Goal: Contribute content: Add original content to the website for others to see

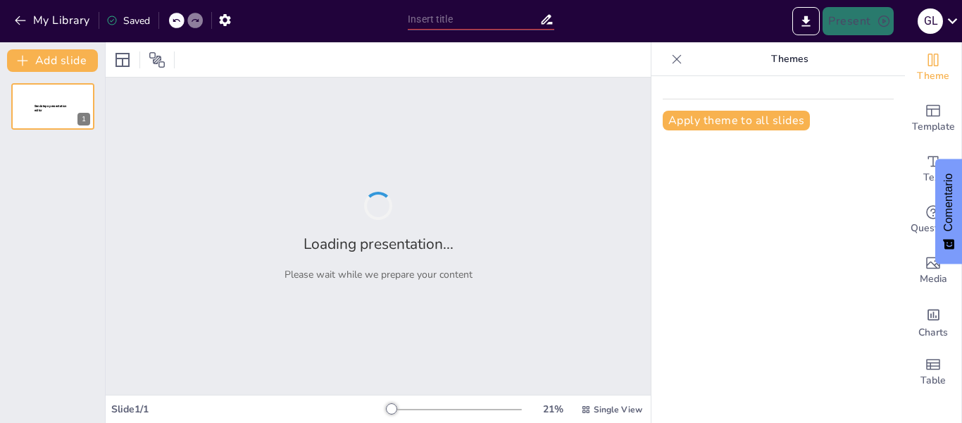
type input "[PERSON_NAME]: Héroe de la Batalla de [GEOGRAPHIC_DATA]"
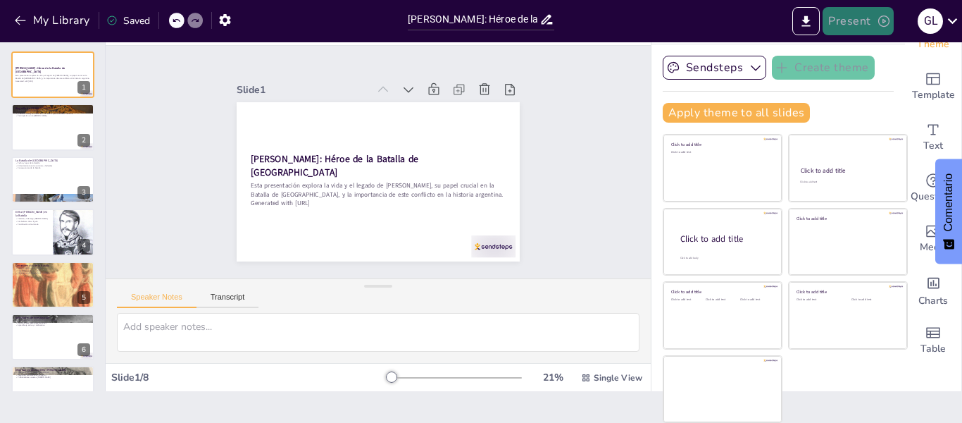
click at [852, 22] on button "Present" at bounding box center [858, 21] width 70 height 28
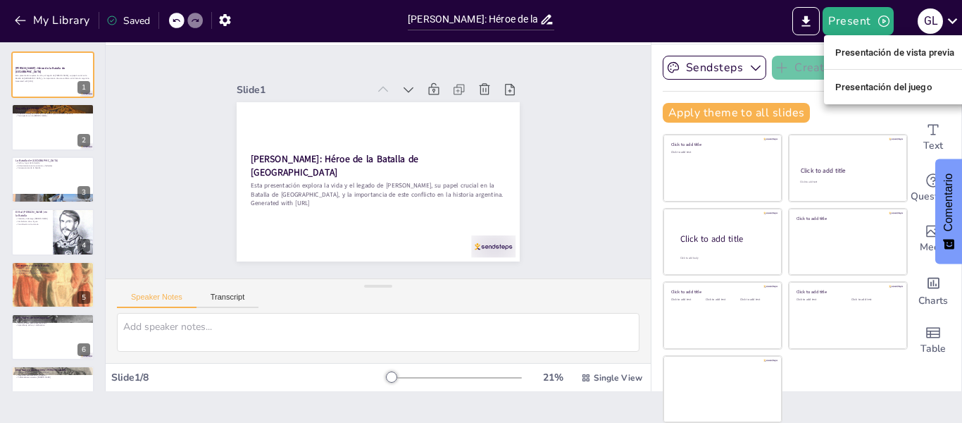
click at [863, 59] on font "Presentación de vista previa" at bounding box center [895, 52] width 120 height 14
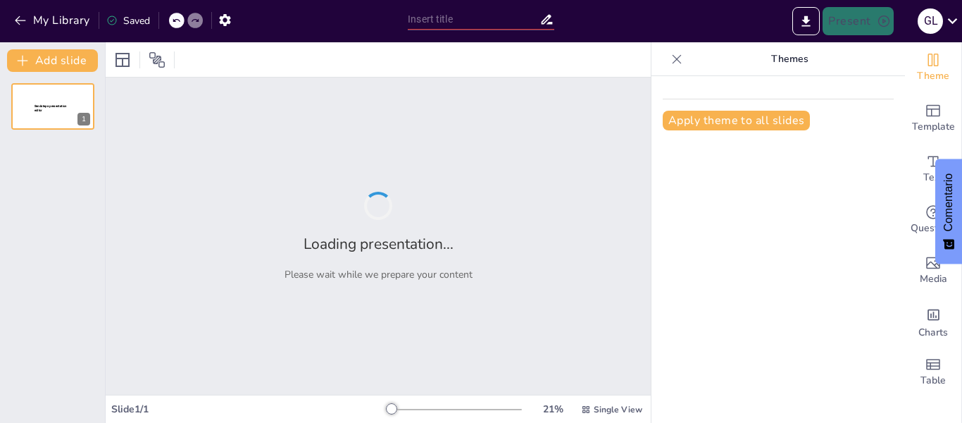
type input "[PERSON_NAME]: Héroe de la Batalla de [GEOGRAPHIC_DATA]"
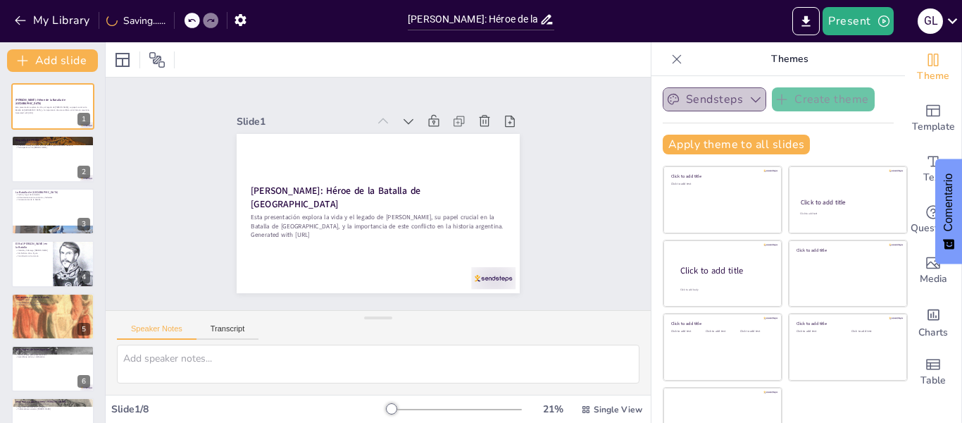
click at [751, 101] on icon "button" at bounding box center [756, 100] width 10 height 6
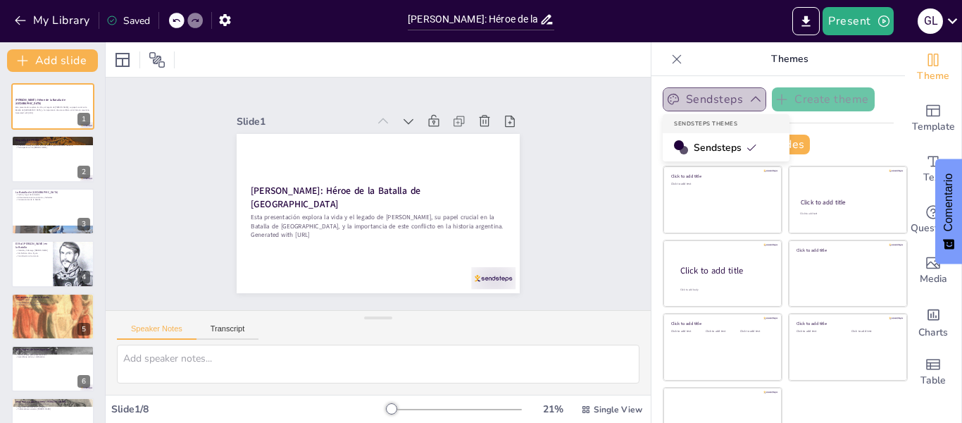
click at [749, 101] on icon "button" at bounding box center [756, 99] width 14 height 14
click at [751, 101] on icon "button" at bounding box center [756, 100] width 10 height 6
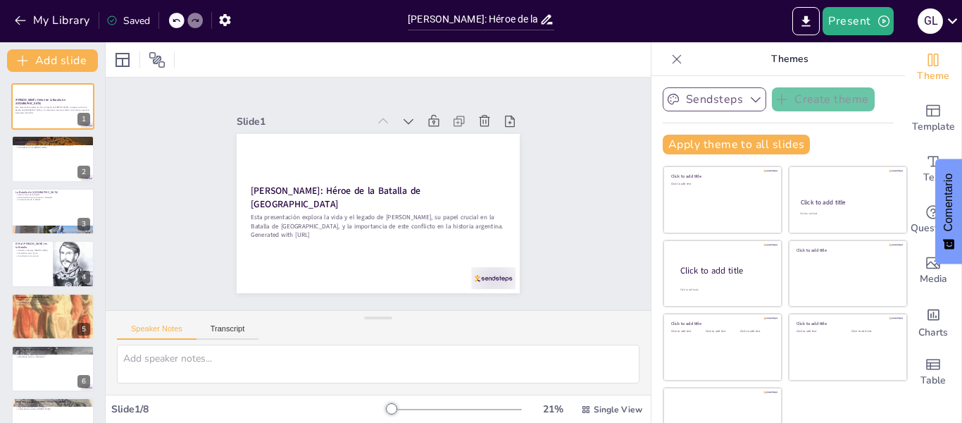
scroll to position [32, 0]
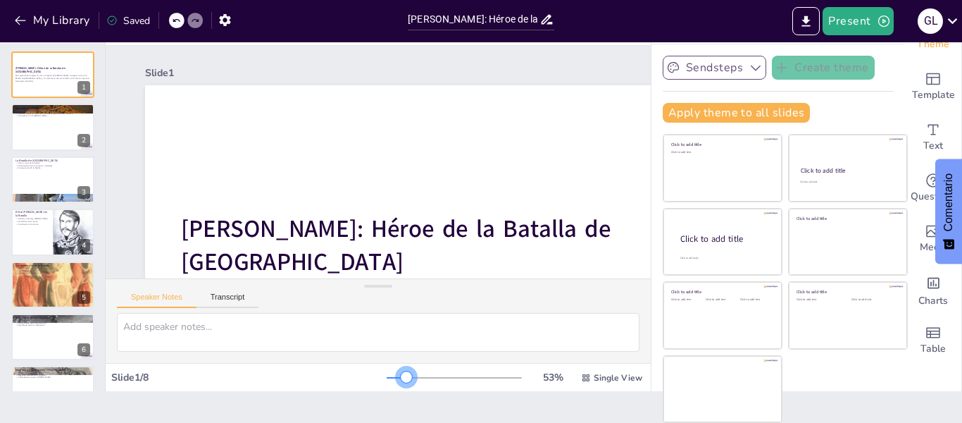
click at [387, 377] on div at bounding box center [454, 377] width 135 height 11
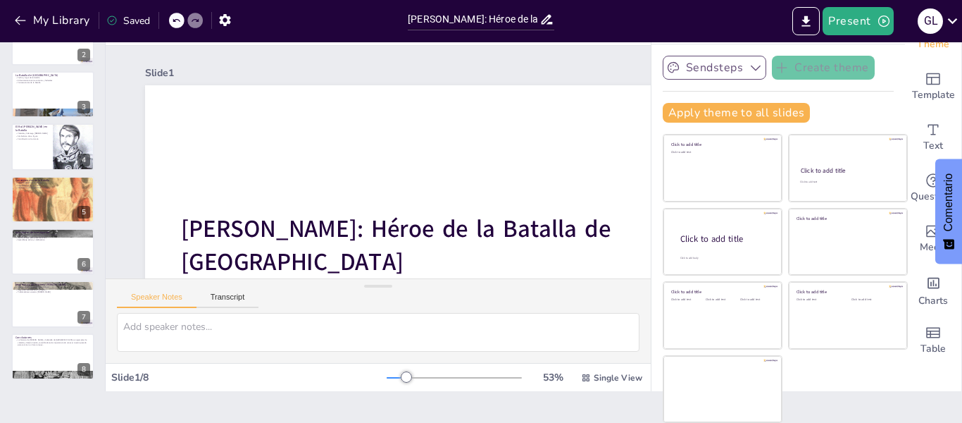
scroll to position [0, 0]
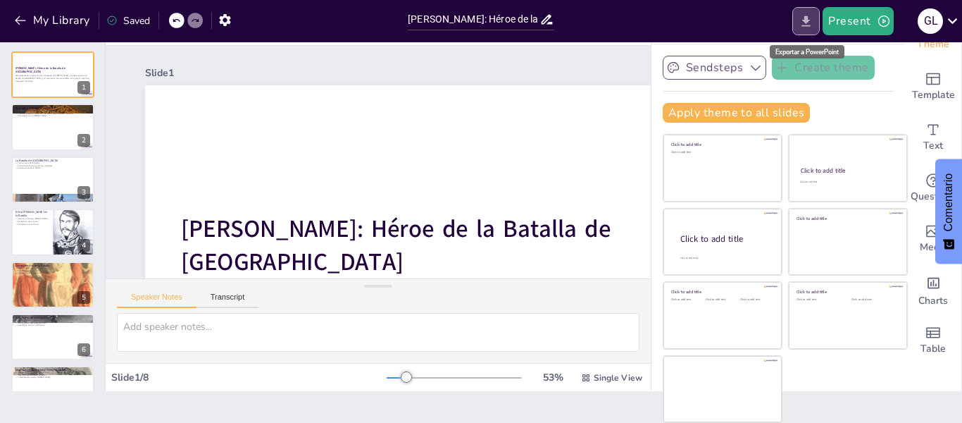
click at [806, 17] on icon "Export to PowerPoint" at bounding box center [806, 21] width 15 height 15
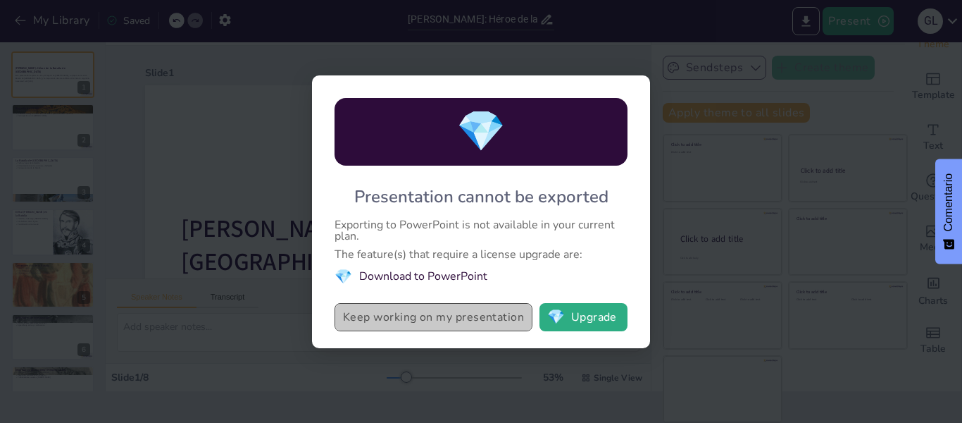
click at [502, 319] on button "Keep working on my presentation" at bounding box center [434, 317] width 198 height 28
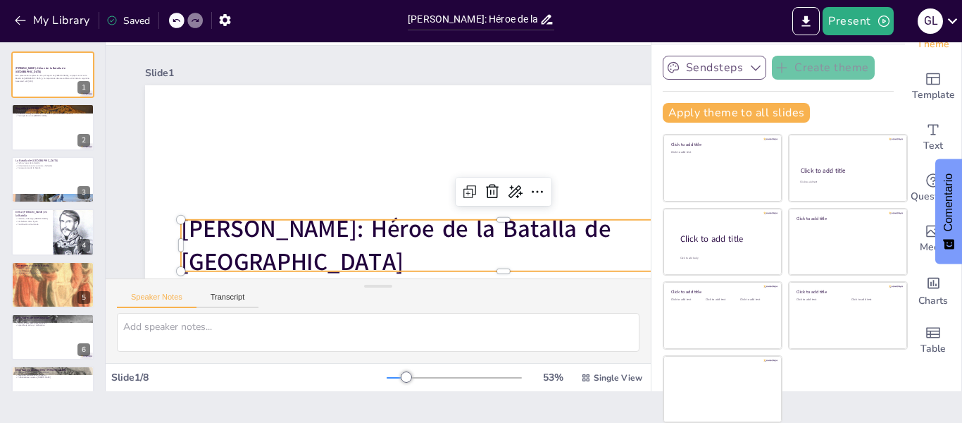
click at [473, 246] on strong "[PERSON_NAME]: Héroe de la Batalla de [GEOGRAPHIC_DATA]" at bounding box center [317, 119] width 312 height 363
click at [384, 10] on icon at bounding box center [374, 0] width 20 height 20
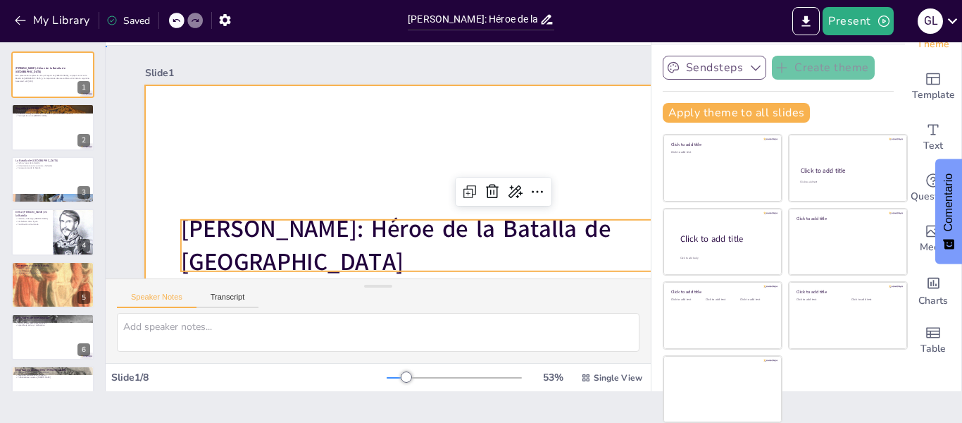
click at [562, 143] on div at bounding box center [406, 336] width 817 height 747
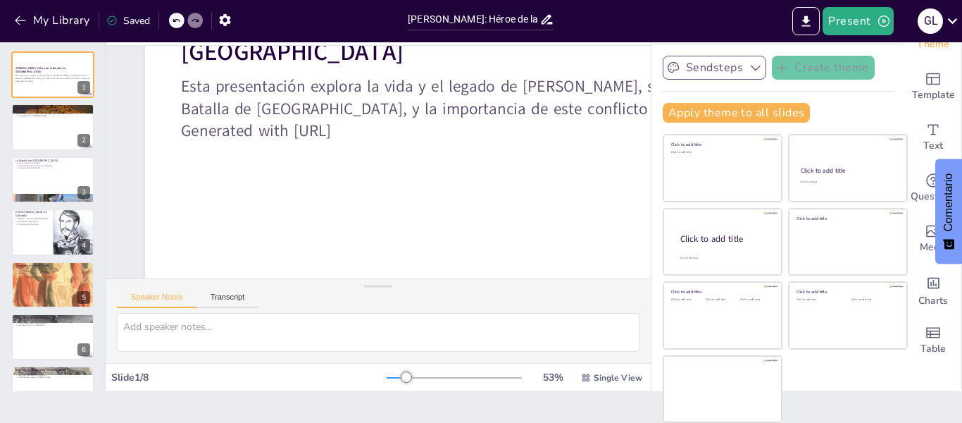
scroll to position [220, 0]
click at [878, 23] on icon "button" at bounding box center [883, 20] width 11 height 11
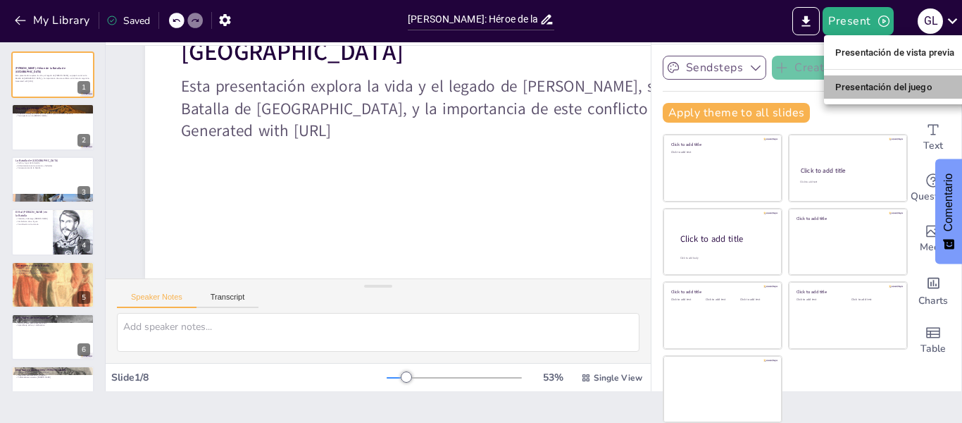
click at [868, 94] on font "Presentación del juego" at bounding box center [883, 87] width 97 height 14
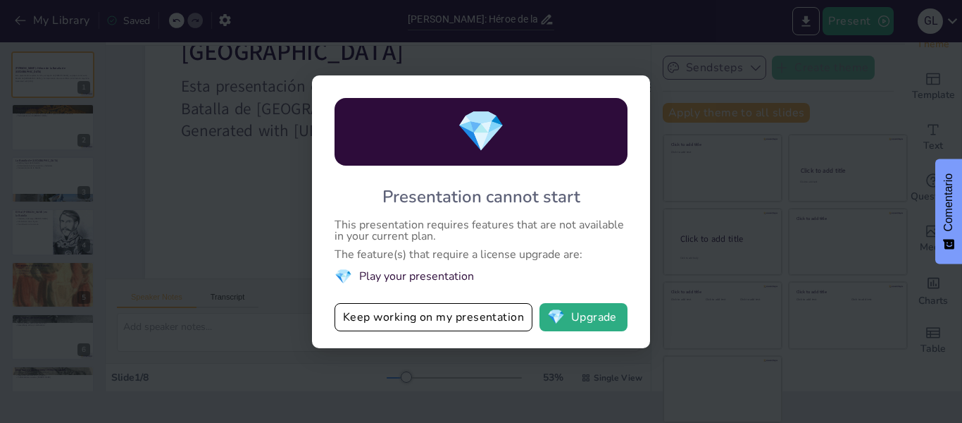
click at [726, 223] on div "💎 Presentation cannot start This presentation requires features that are not av…" at bounding box center [481, 211] width 962 height 423
click at [459, 313] on button "Keep working on my presentation" at bounding box center [434, 317] width 198 height 28
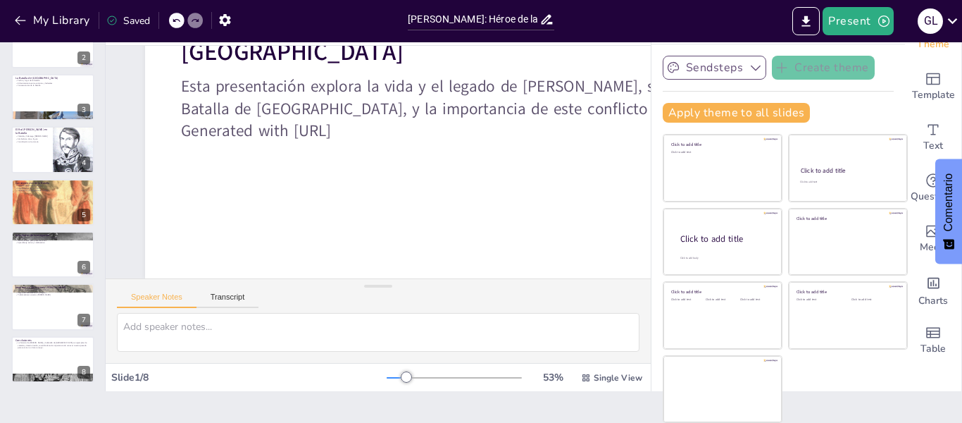
scroll to position [85, 0]
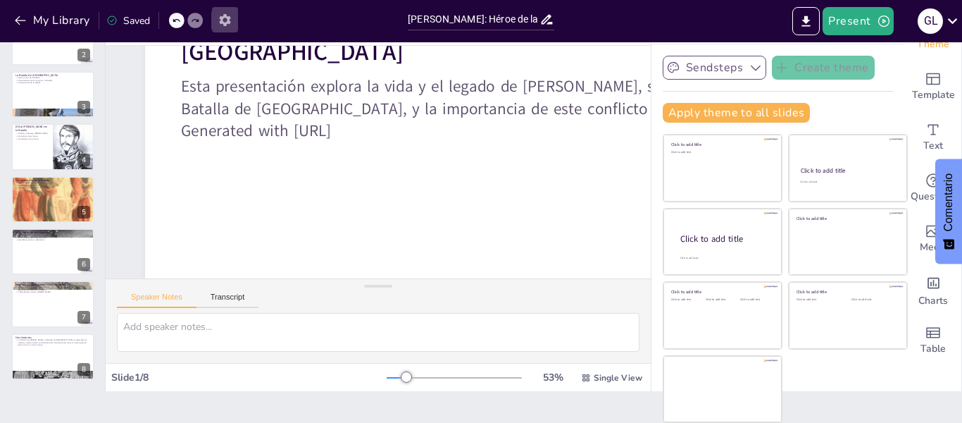
click at [229, 22] on icon "button" at bounding box center [224, 20] width 11 height 12
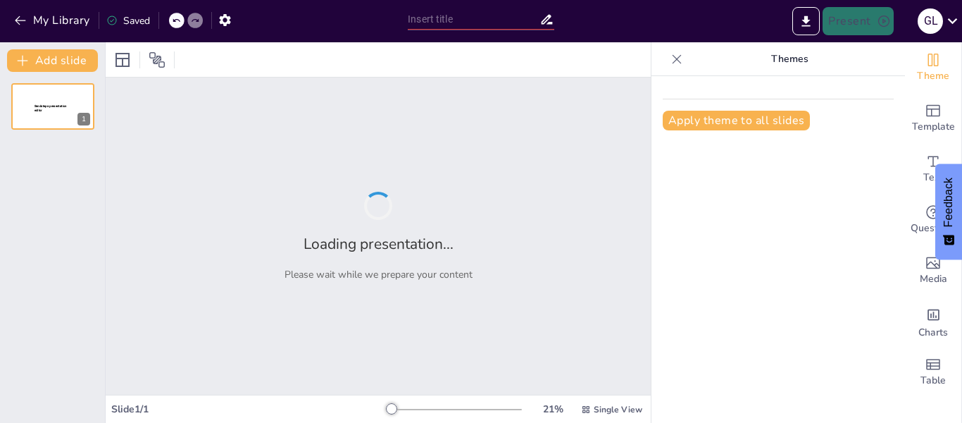
type input "[PERSON_NAME]: Héroe de la Batalla de [GEOGRAPHIC_DATA]"
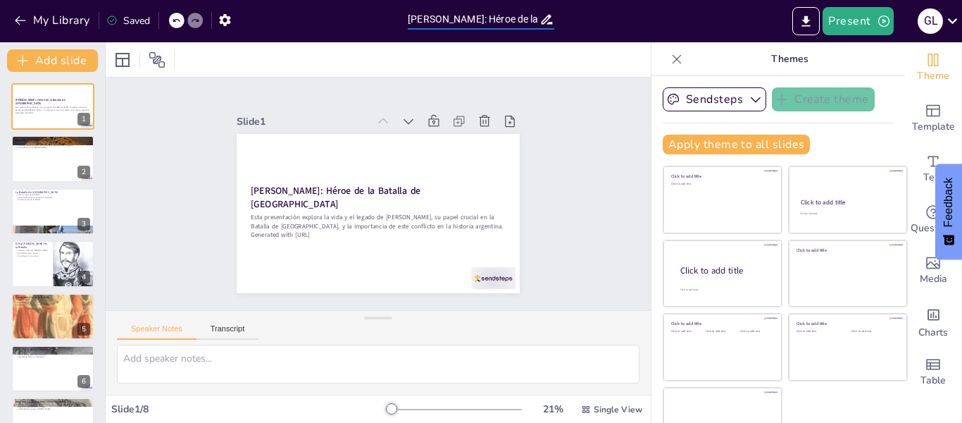
click at [535, 18] on input "[PERSON_NAME]: Héroe de la Batalla de [GEOGRAPHIC_DATA]" at bounding box center [474, 19] width 132 height 20
click at [552, 23] on icon at bounding box center [546, 20] width 11 height 10
click at [949, 202] on span "Feedback" at bounding box center [948, 202] width 13 height 49
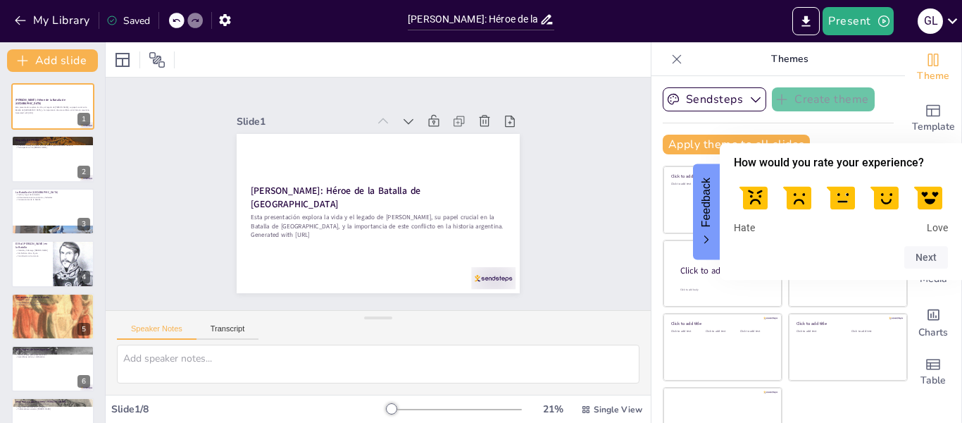
click at [572, 324] on div "Speaker Notes Transcript" at bounding box center [378, 328] width 545 height 34
click at [599, 175] on div "Slide 1 [PERSON_NAME]: Héroe de la Batalla de [GEOGRAPHIC_DATA] Esta presentaci…" at bounding box center [378, 194] width 592 height 434
click at [814, 230] on div "Hate Love" at bounding box center [841, 228] width 214 height 13
click at [957, 170] on form "How would you rate your experience? Hate Love Next" at bounding box center [841, 211] width 242 height 114
click at [705, 212] on span "Feedback" at bounding box center [706, 202] width 13 height 49
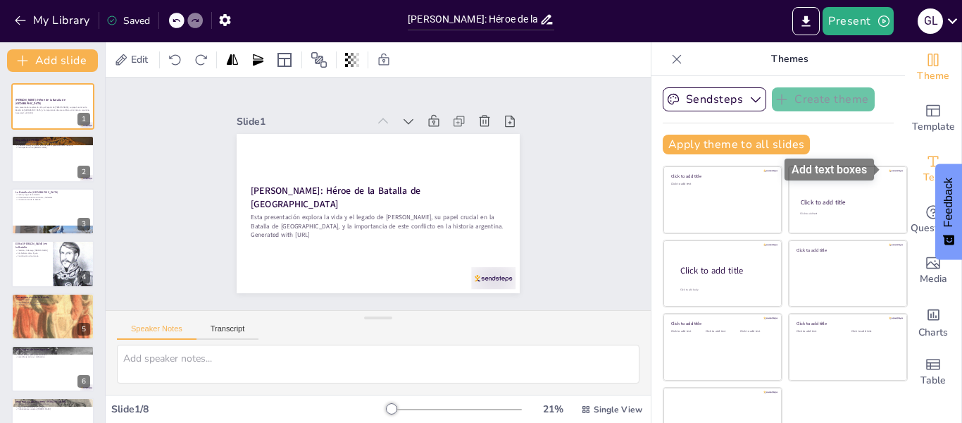
click at [923, 171] on span "Text" at bounding box center [933, 177] width 20 height 15
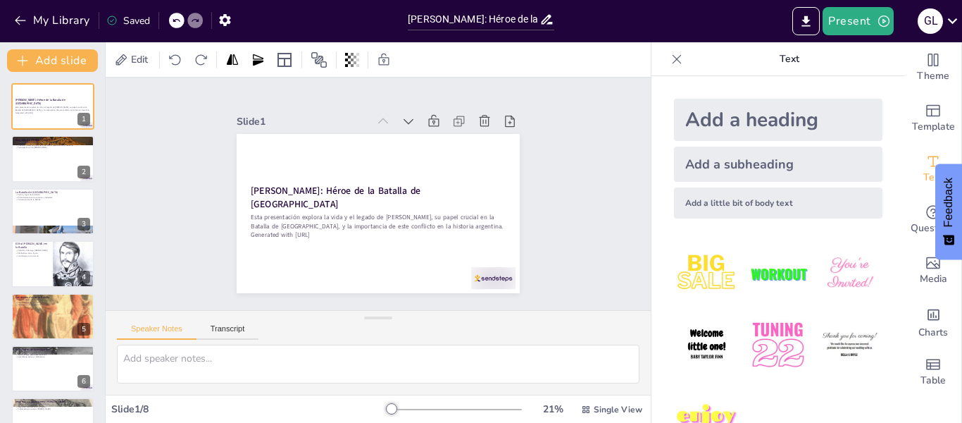
click at [699, 270] on img at bounding box center [707, 274] width 66 height 66
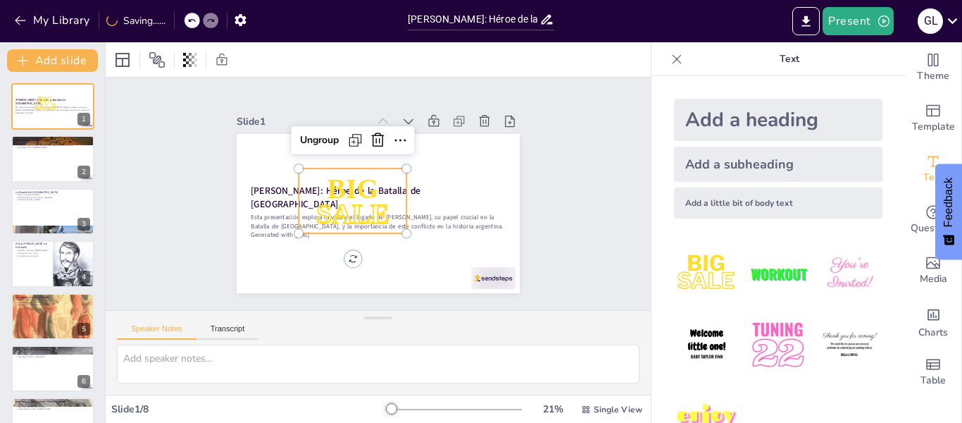
click at [758, 281] on img at bounding box center [778, 274] width 66 height 66
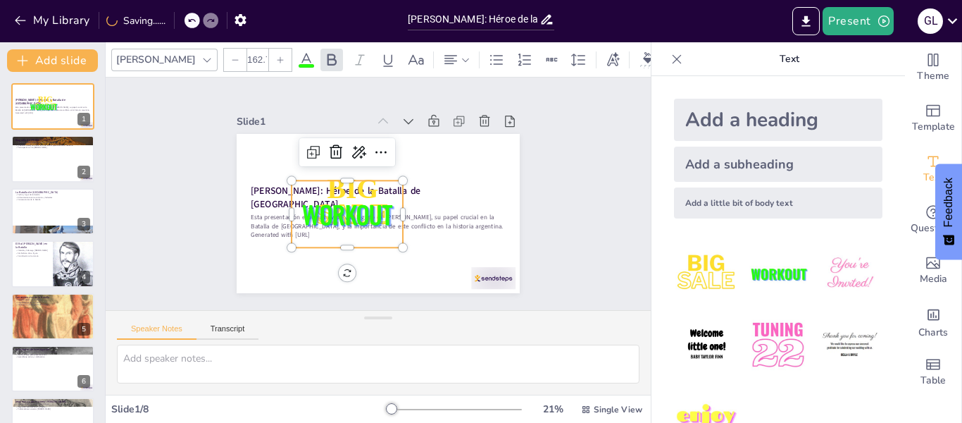
click at [767, 340] on img at bounding box center [778, 345] width 66 height 66
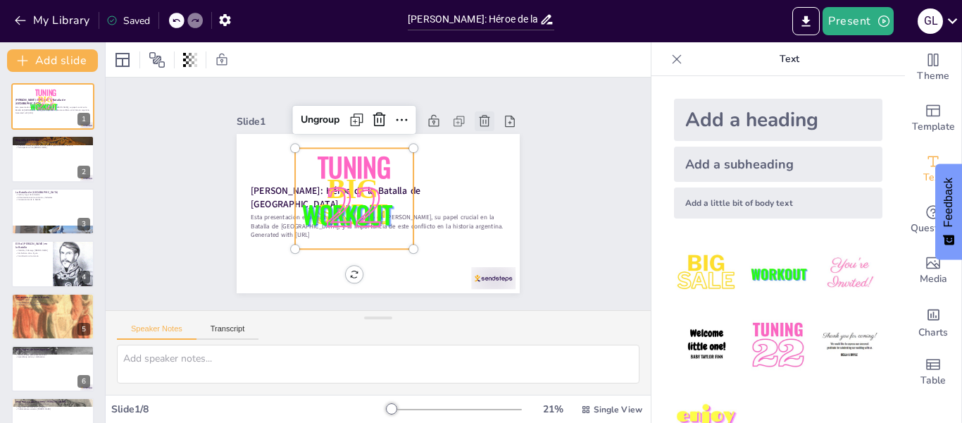
click at [332, 300] on icon at bounding box center [322, 309] width 19 height 19
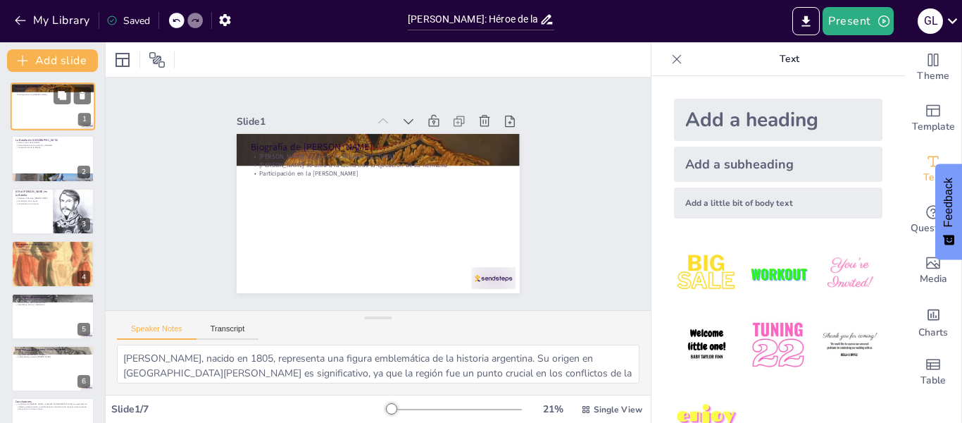
click at [78, 118] on div "1" at bounding box center [84, 119] width 13 height 13
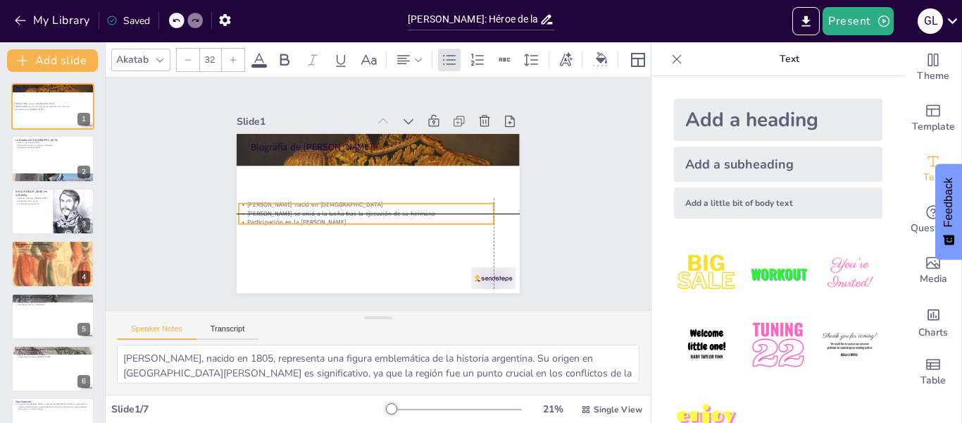
drag, startPoint x: 330, startPoint y: 162, endPoint x: 321, endPoint y: 205, distance: 43.9
click at [321, 205] on p "[PERSON_NAME] se unió a la lucha tras la ejecución de su hermano" at bounding box center [356, 202] width 211 height 157
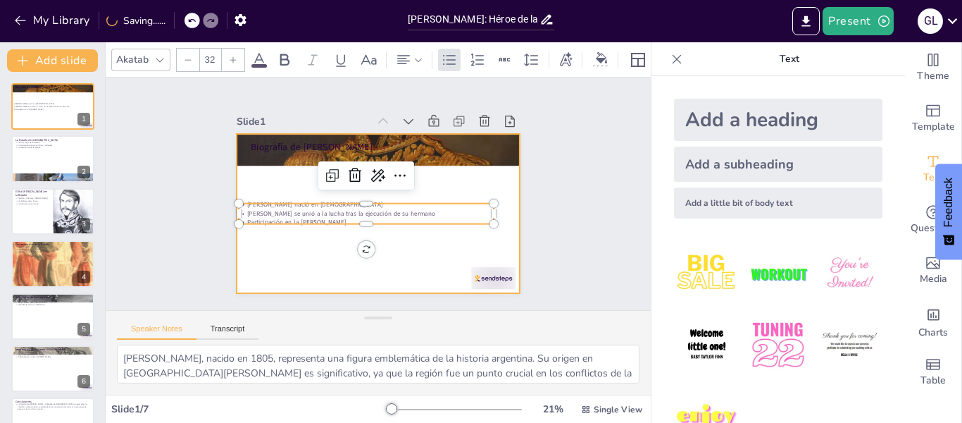
click at [380, 237] on div at bounding box center [380, 174] width 298 height 188
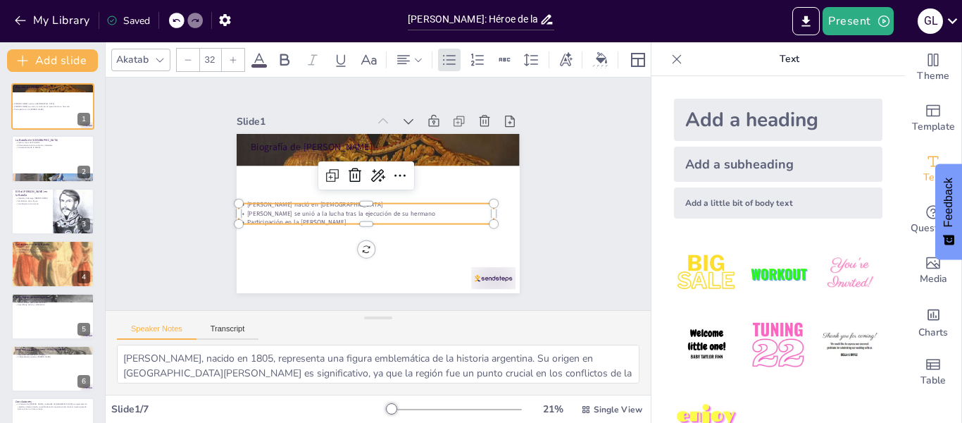
click at [296, 205] on p "[PERSON_NAME] se unió a la lucha tras la ejecución de su hermano" at bounding box center [356, 200] width 195 height 177
click at [395, 180] on icon at bounding box center [407, 192] width 24 height 24
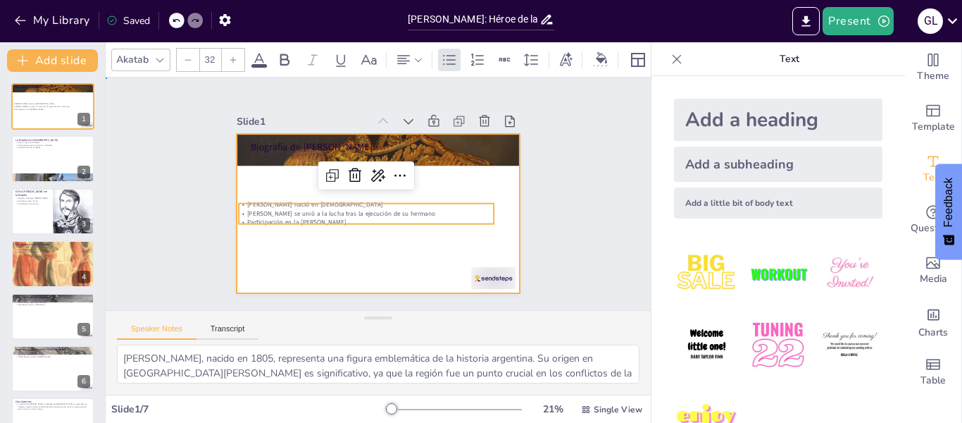
click at [304, 282] on div at bounding box center [364, 179] width 317 height 308
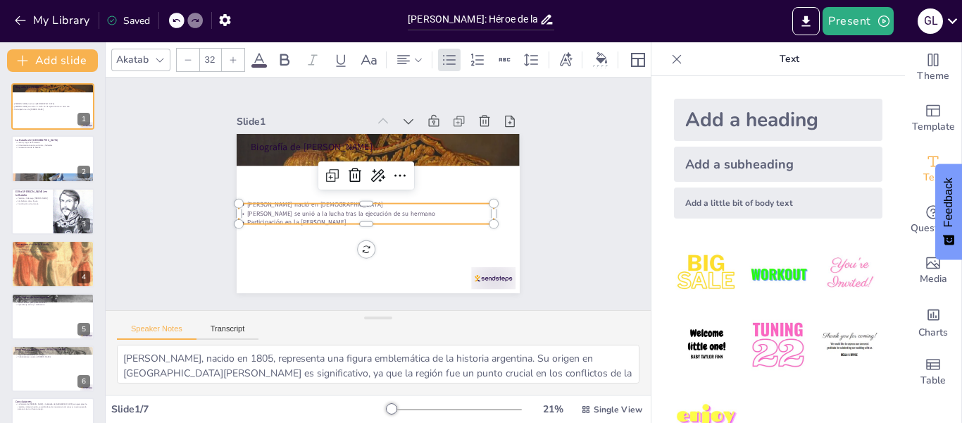
click at [407, 206] on p "[PERSON_NAME] se unió a la lucha tras la ejecución de su hermano" at bounding box center [354, 193] width 135 height 225
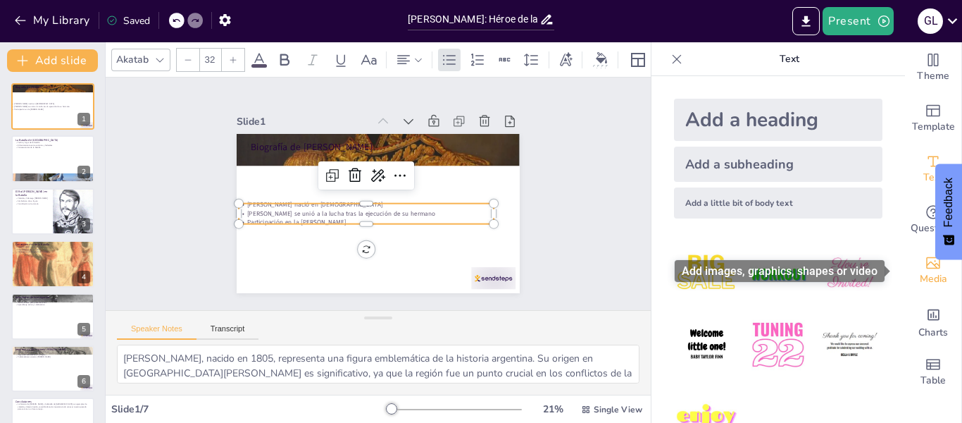
click at [923, 278] on span "Media" at bounding box center [933, 278] width 27 height 15
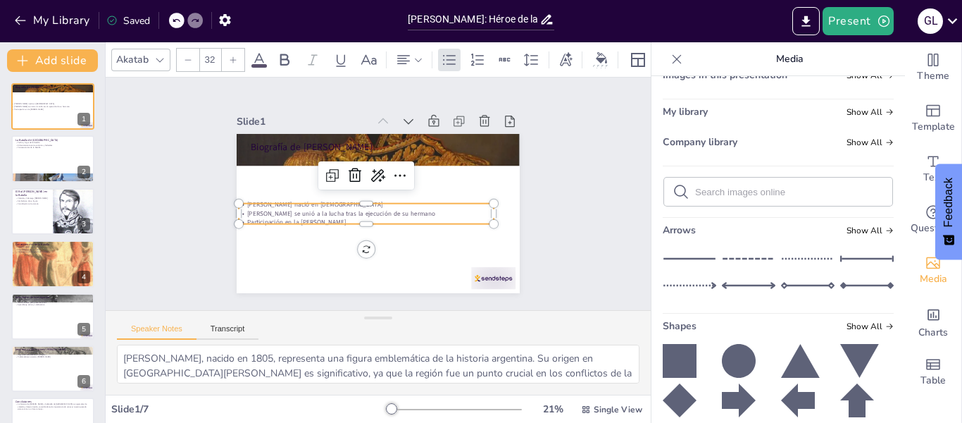
scroll to position [132, 0]
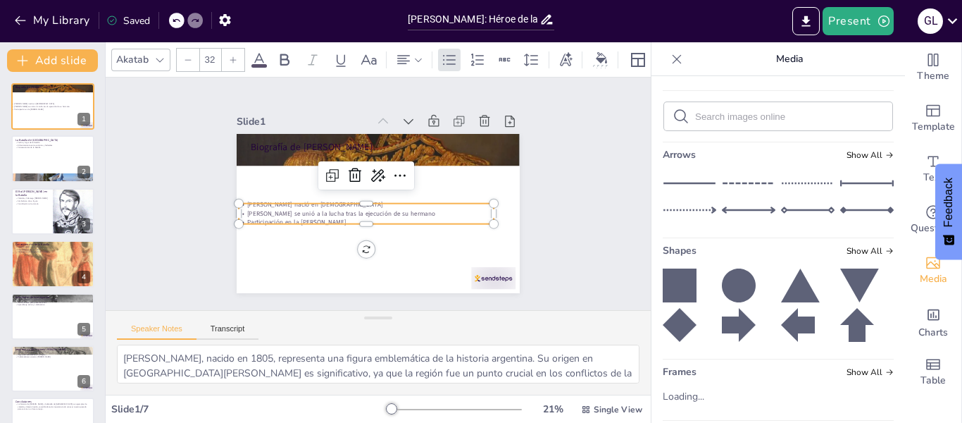
click at [782, 321] on icon at bounding box center [798, 325] width 34 height 34
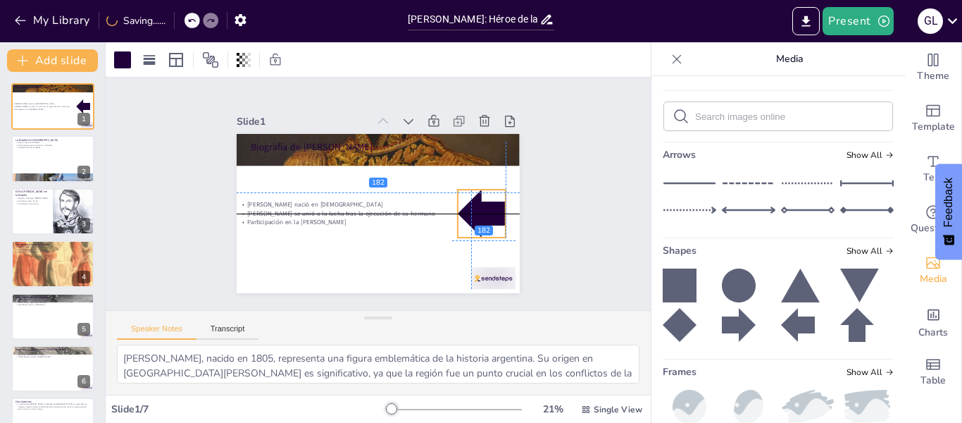
drag, startPoint x: 396, startPoint y: 230, endPoint x: 475, endPoint y: 211, distance: 81.0
click at [475, 214] on div at bounding box center [470, 244] width 60 height 60
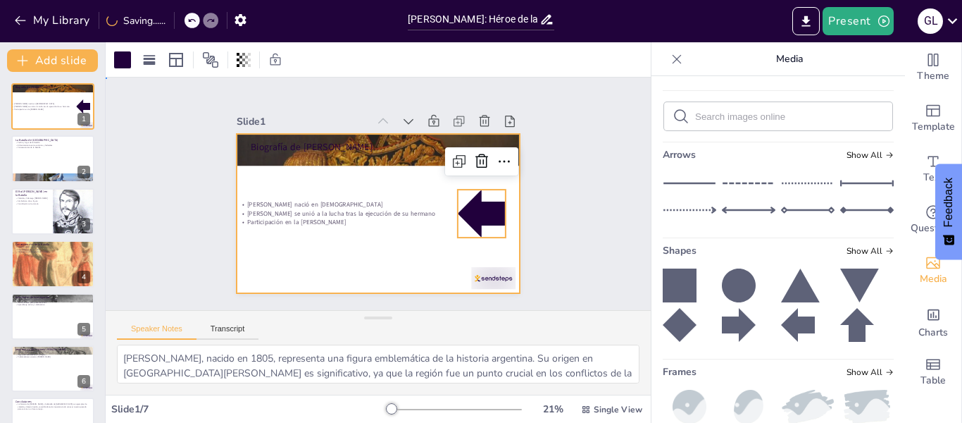
click at [423, 261] on div at bounding box center [376, 213] width 298 height 188
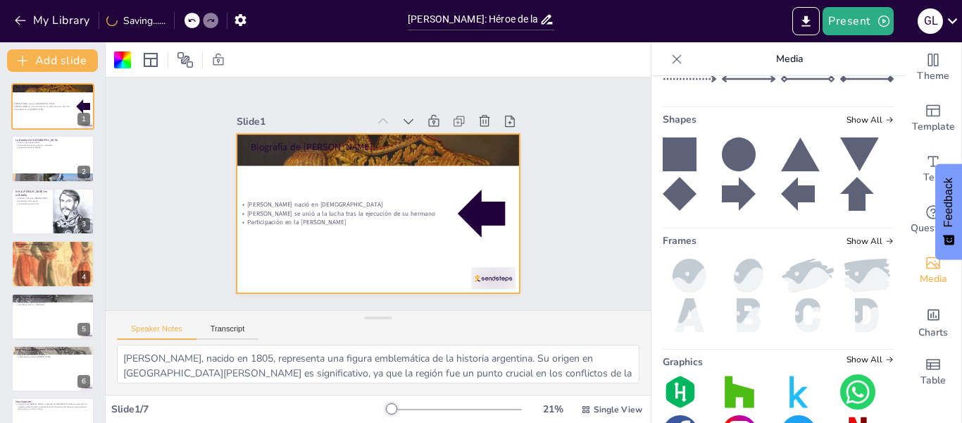
scroll to position [313, 0]
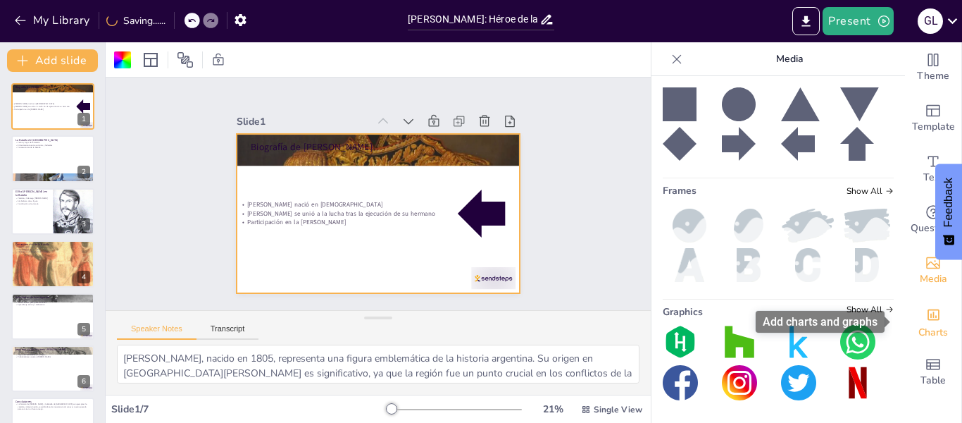
click at [923, 342] on div "Charts" at bounding box center [933, 321] width 56 height 51
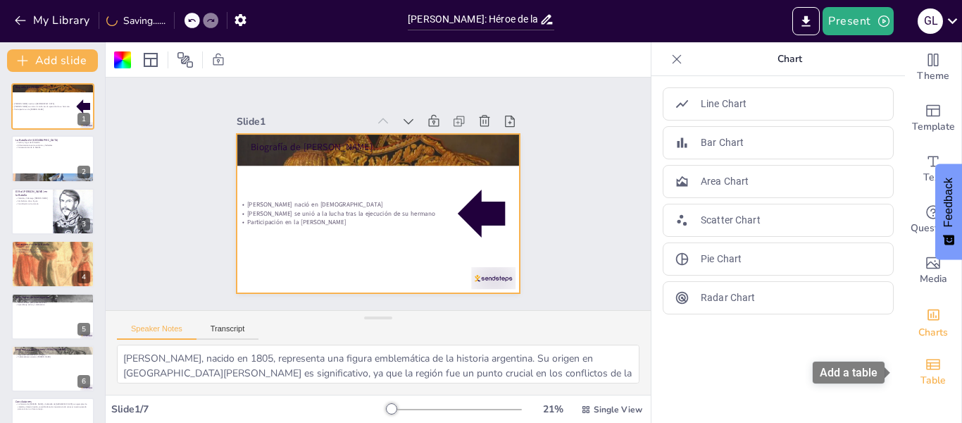
click at [923, 374] on span "Table" at bounding box center [933, 380] width 25 height 15
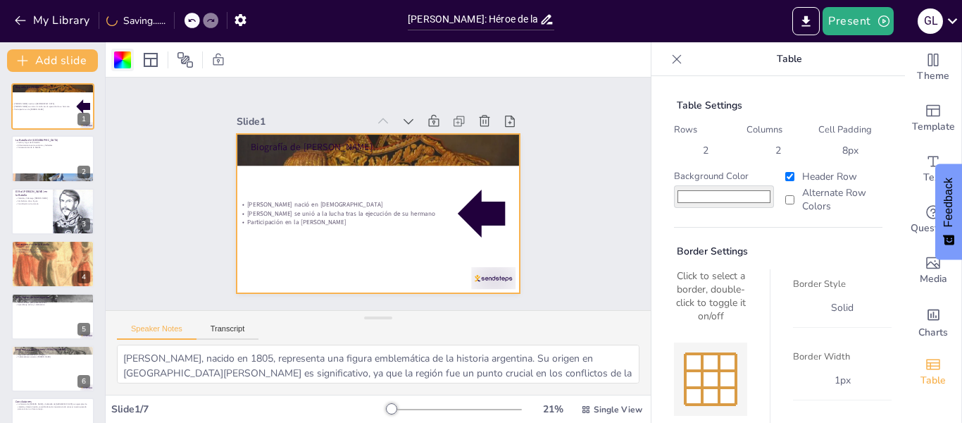
click at [122, 63] on div at bounding box center [122, 59] width 17 height 17
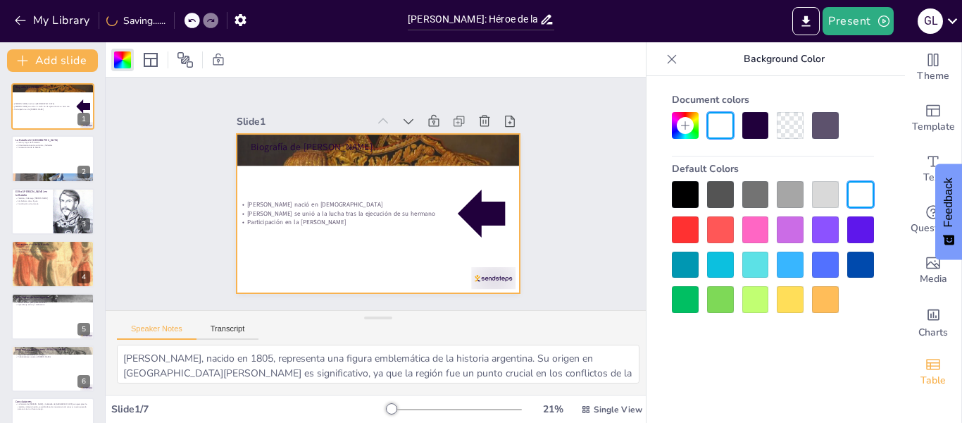
click at [723, 225] on div at bounding box center [720, 229] width 27 height 27
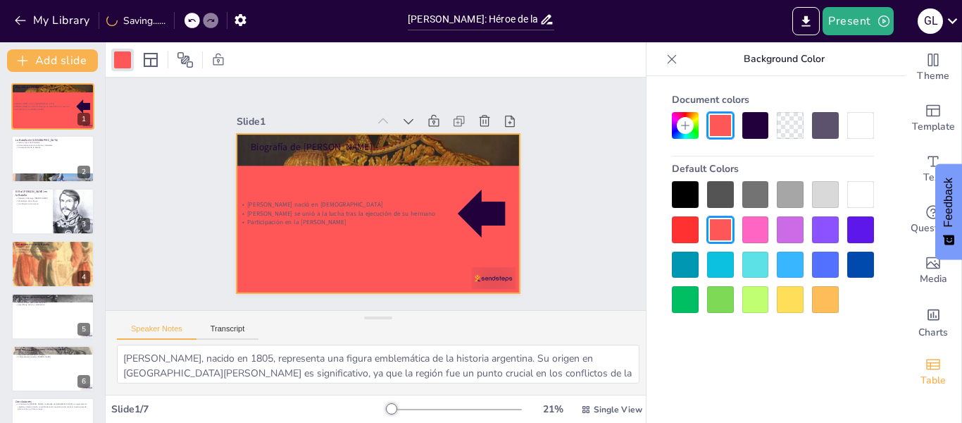
click at [761, 274] on div at bounding box center [755, 264] width 27 height 27
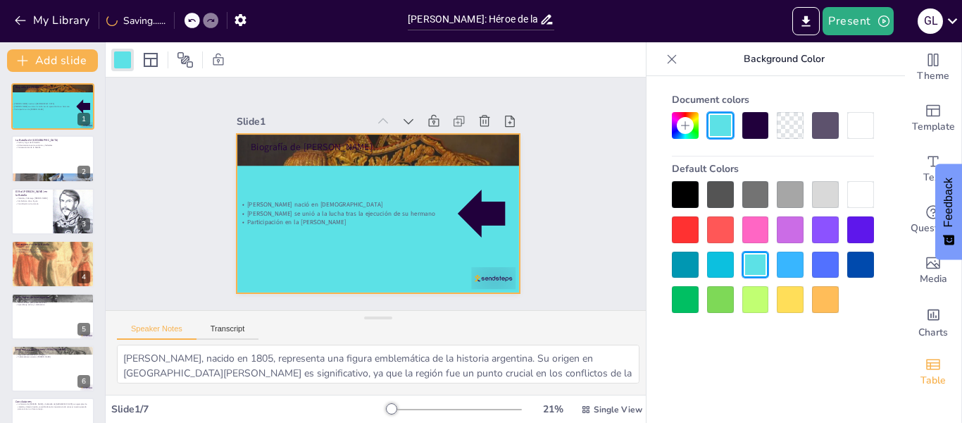
click at [795, 263] on div at bounding box center [790, 264] width 27 height 27
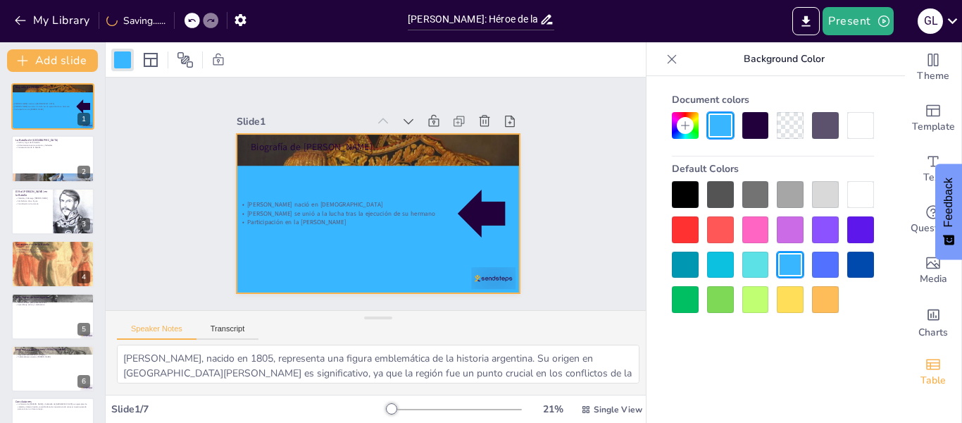
click at [859, 194] on div at bounding box center [860, 194] width 27 height 27
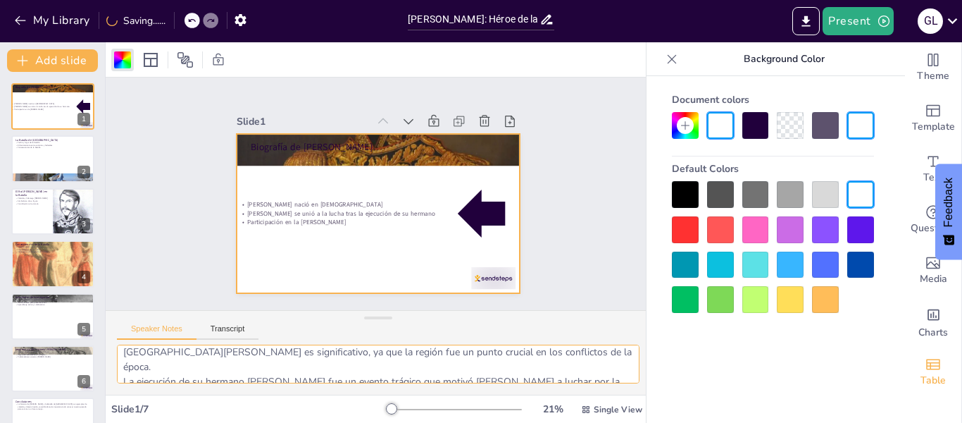
scroll to position [0, 0]
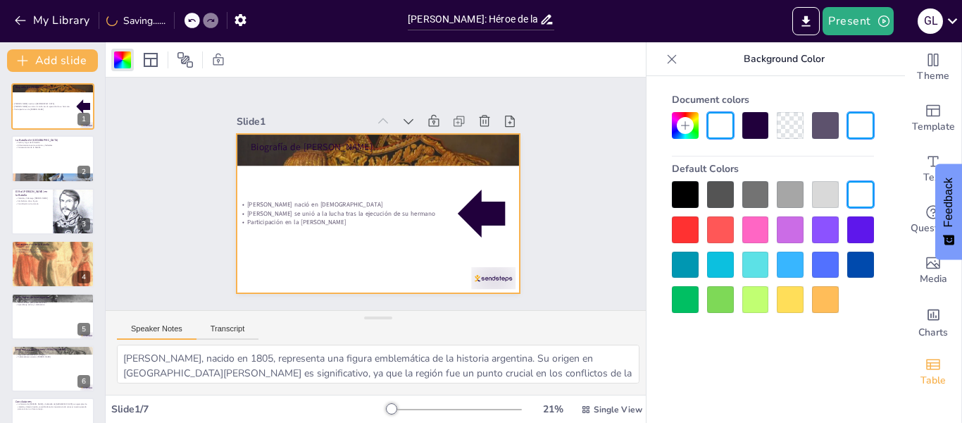
click at [166, 330] on button "Speaker Notes" at bounding box center [157, 331] width 80 height 15
click at [430, 244] on div at bounding box center [359, 187] width 239 height 318
click at [40, 261] on div at bounding box center [53, 264] width 85 height 120
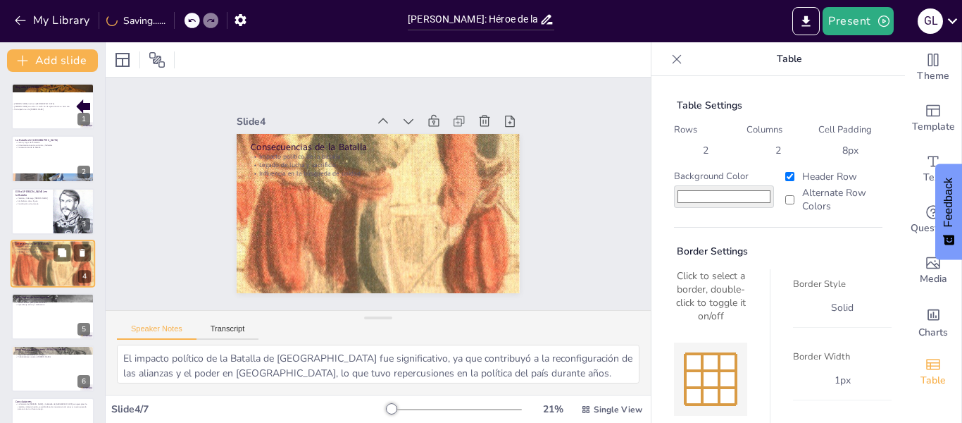
scroll to position [16, 0]
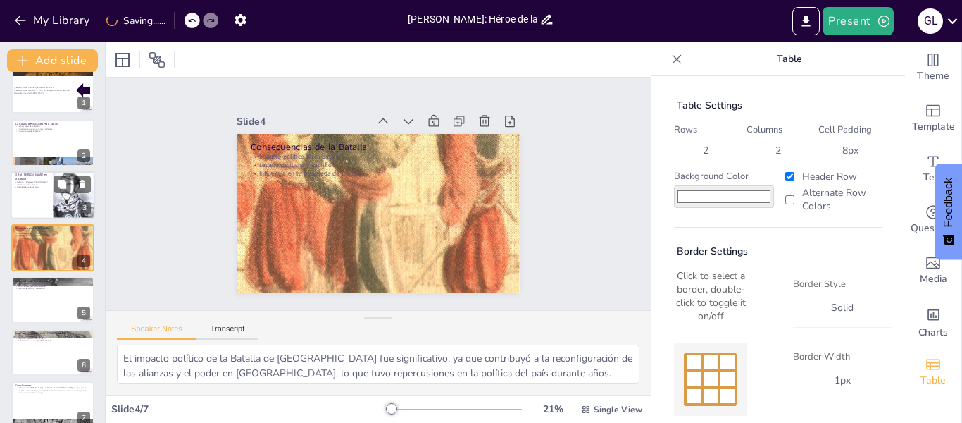
click at [40, 199] on div at bounding box center [53, 195] width 85 height 48
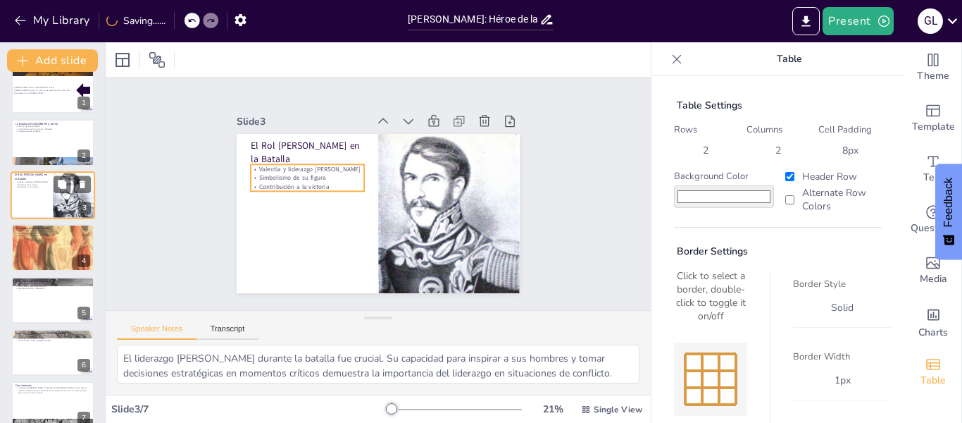
scroll to position [0, 0]
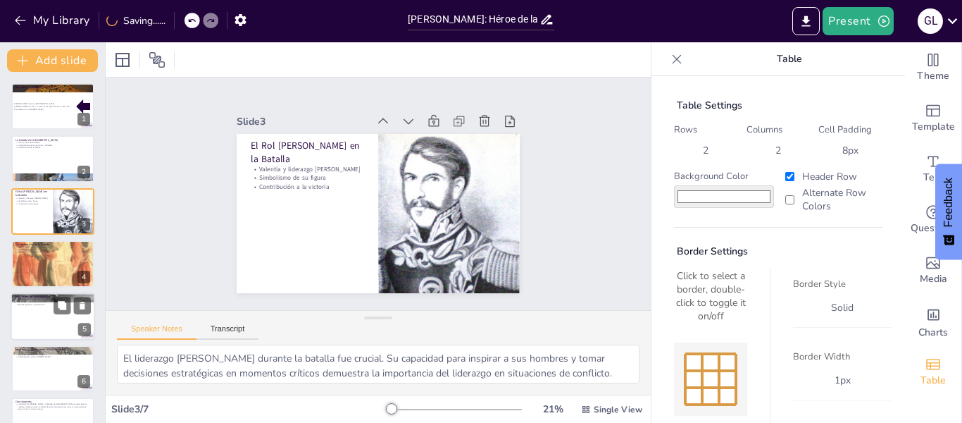
click at [37, 311] on div at bounding box center [53, 316] width 85 height 48
type textarea "La investigación sobre [PERSON_NAME] y la Batalla de [GEOGRAPHIC_DATA] es una o…"
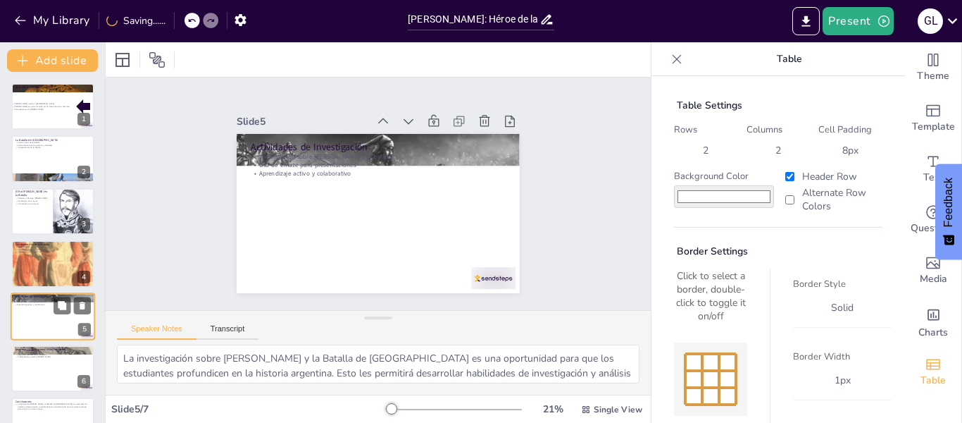
scroll to position [33, 0]
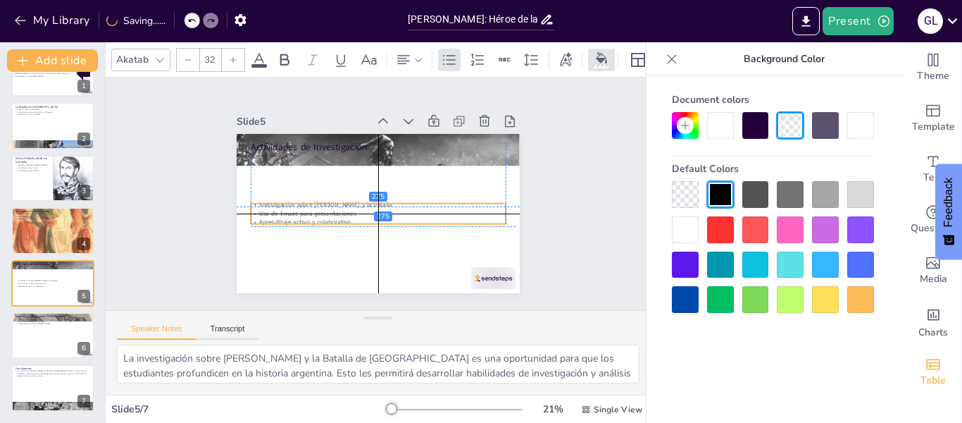
drag, startPoint x: 334, startPoint y: 155, endPoint x: 334, endPoint y: 205, distance: 50.0
click at [334, 187] on div "Investigación sobre [PERSON_NAME] y la batalla Uso de [PERSON_NAME] para presen…" at bounding box center [378, 174] width 255 height 27
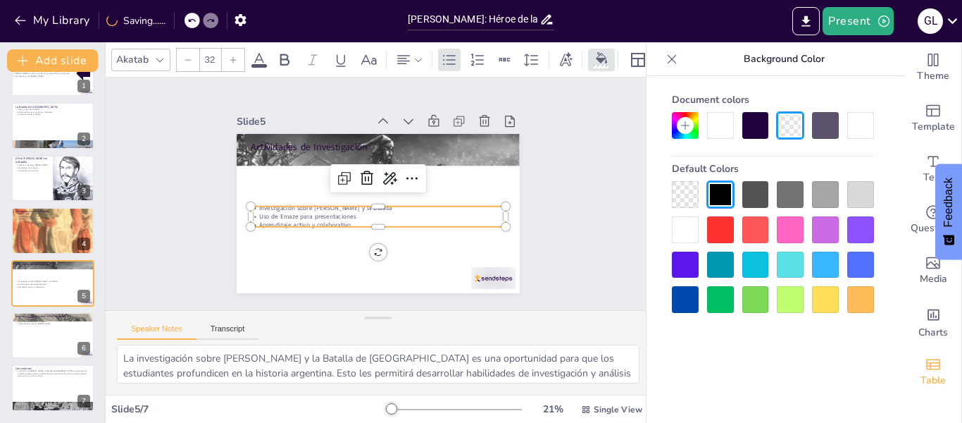
click at [369, 206] on p "Uso de Emaze para presentaciones" at bounding box center [364, 175] width 211 height 157
click at [361, 212] on p "Uso de Emaze para presentaciones" at bounding box center [355, 193] width 9 height 255
click at [847, 21] on button "Present" at bounding box center [858, 21] width 70 height 28
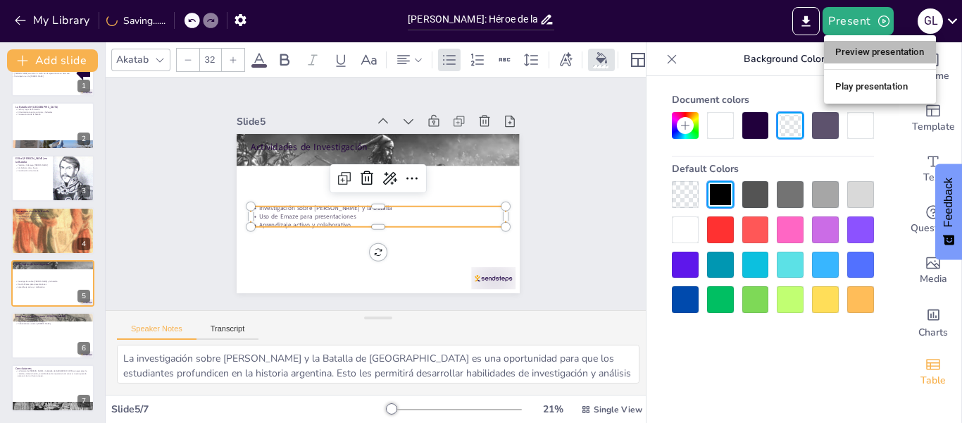
click at [854, 54] on li "Preview presentation" at bounding box center [880, 52] width 112 height 23
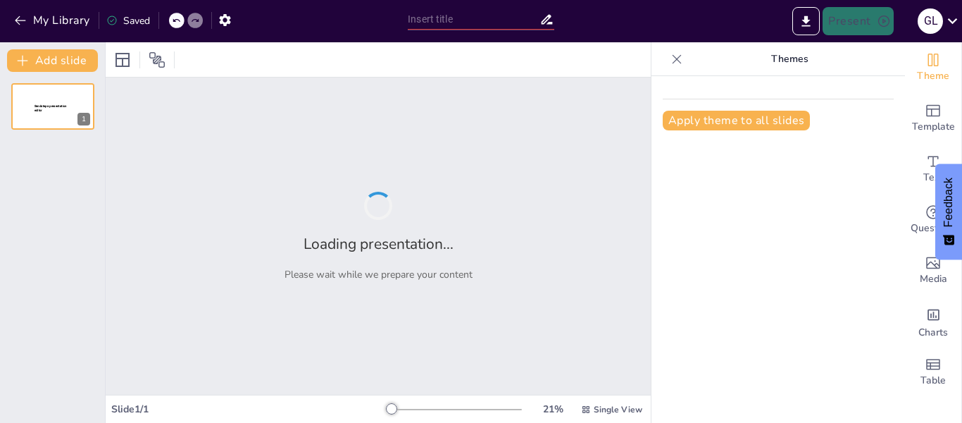
type input "[PERSON_NAME]: Héroe de la Batalla de [GEOGRAPHIC_DATA]"
